Goal: Use online tool/utility: Utilize a website feature to perform a specific function

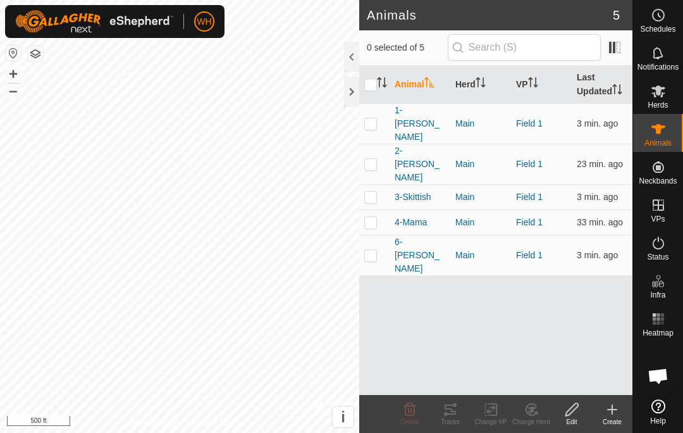
click at [374, 118] on p-checkbox at bounding box center [370, 123] width 13 height 10
click at [453, 402] on icon at bounding box center [450, 409] width 15 height 15
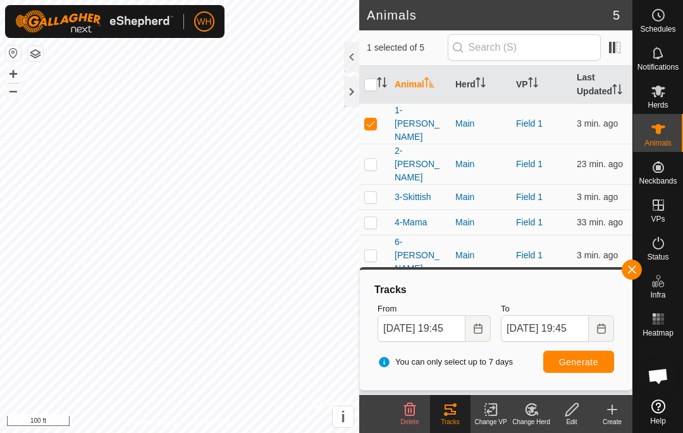
click at [375, 118] on p-checkbox at bounding box center [370, 123] width 13 height 10
checkbox input "false"
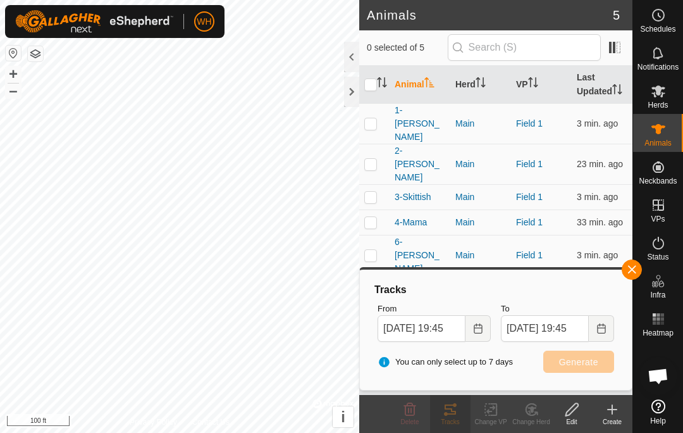
click at [367, 159] on p-checkbox at bounding box center [370, 164] width 13 height 10
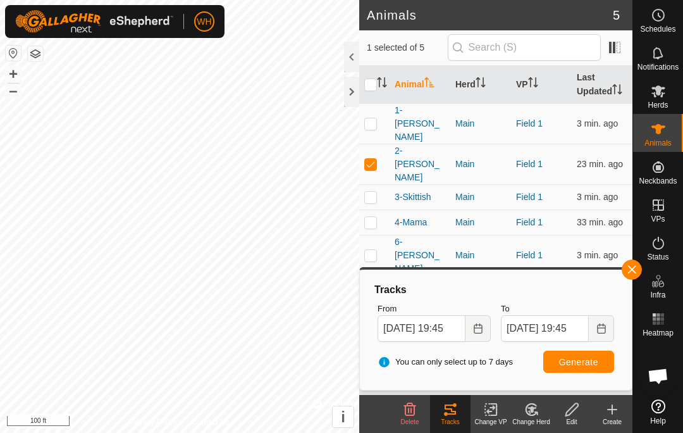
click at [567, 357] on span "Generate" at bounding box center [578, 362] width 39 height 10
click at [380, 144] on td at bounding box center [374, 164] width 30 height 40
checkbox input "false"
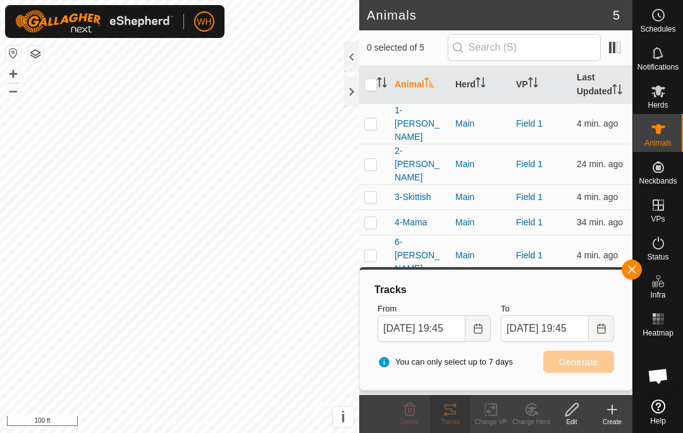
click at [373, 192] on p-checkbox at bounding box center [370, 197] width 13 height 10
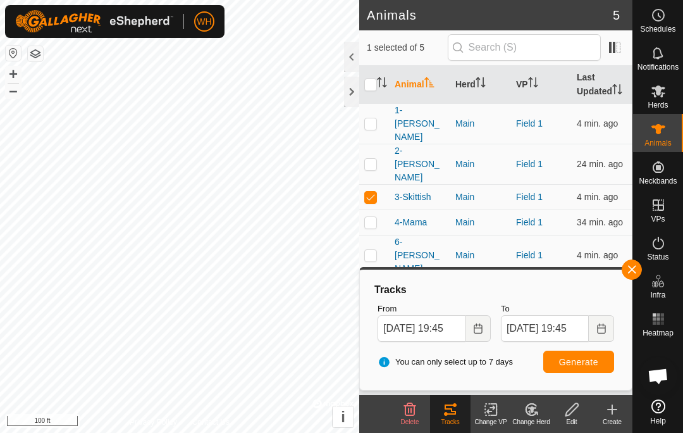
click at [588, 357] on span "Generate" at bounding box center [578, 362] width 39 height 10
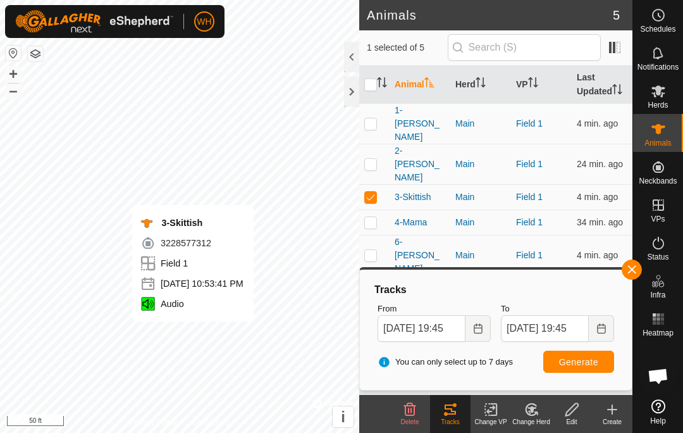
click at [375, 192] on p-checkbox at bounding box center [370, 197] width 13 height 10
checkbox input "false"
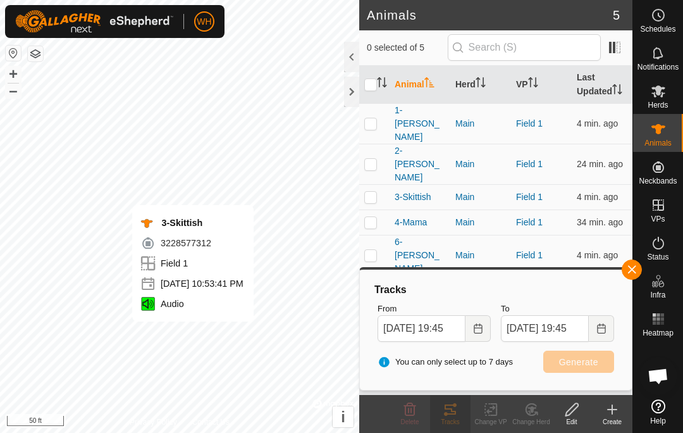
click at [376, 217] on p-checkbox at bounding box center [370, 222] width 13 height 10
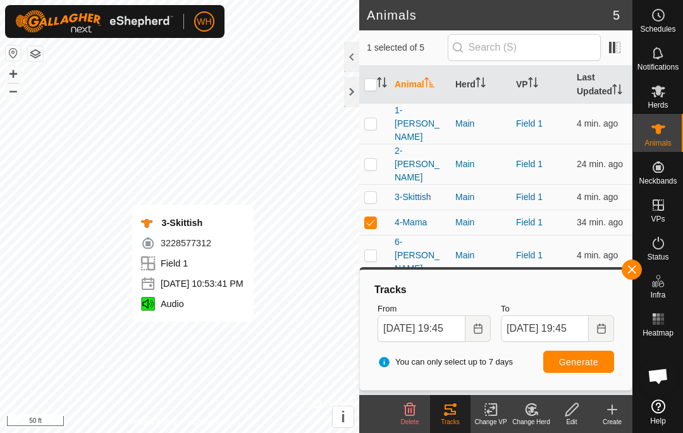
click at [584, 361] on span "Generate" at bounding box center [578, 362] width 39 height 10
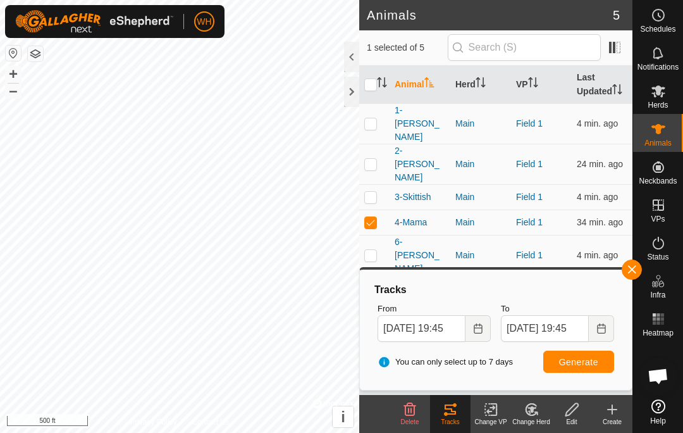
click at [374, 217] on p-checkbox at bounding box center [370, 222] width 13 height 10
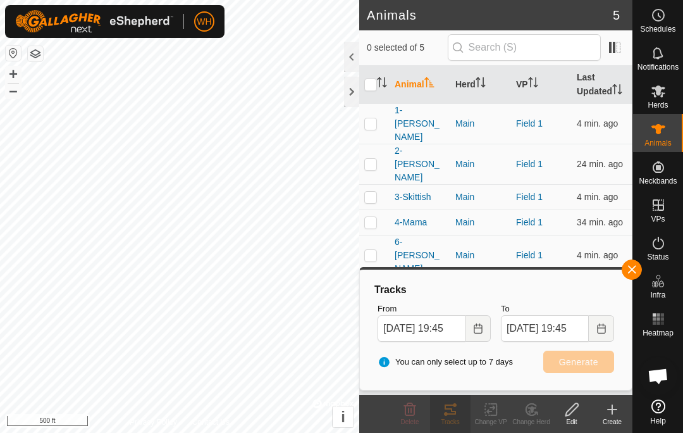
checkbox input "false"
click at [375, 250] on p-checkbox at bounding box center [370, 255] width 13 height 10
checkbox input "true"
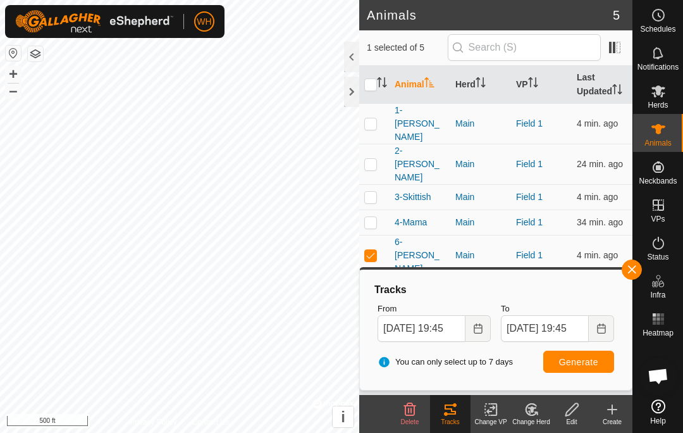
click at [596, 360] on span "Generate" at bounding box center [578, 362] width 39 height 10
